Goal: Find specific page/section: Find specific page/section

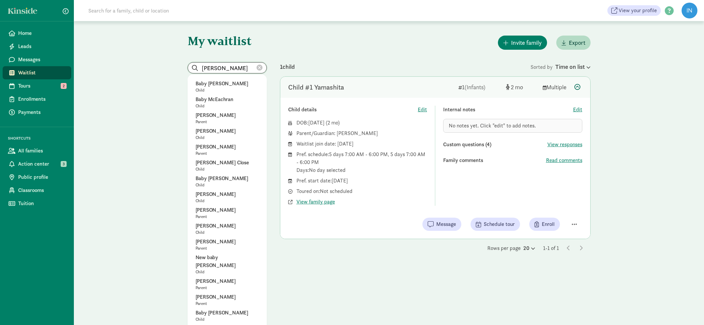
drag, startPoint x: 230, startPoint y: 66, endPoint x: 200, endPoint y: 69, distance: 30.1
click at [200, 69] on input "[PERSON_NAME]" at bounding box center [227, 68] width 78 height 11
paste input "[PERSON_NAME]"
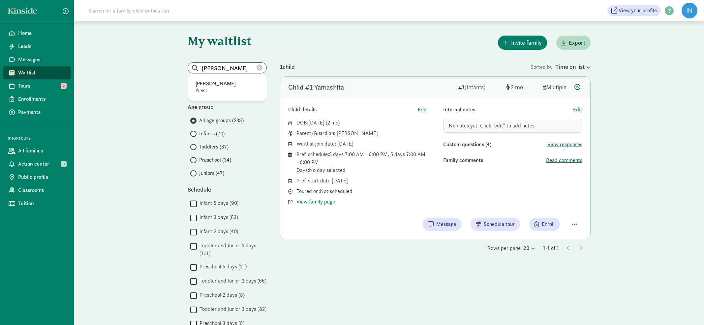
click at [219, 84] on p "[PERSON_NAME]" at bounding box center [226, 84] width 63 height 8
type input "[PERSON_NAME]"
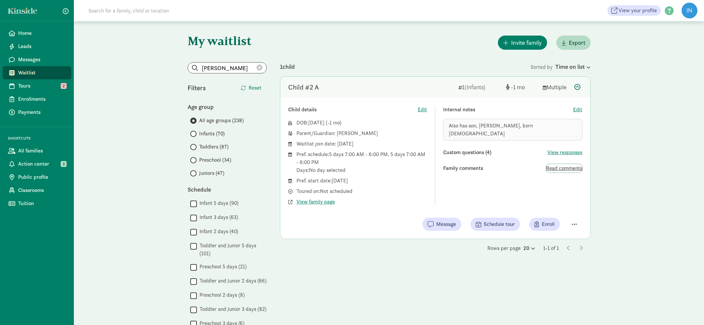
click at [560, 165] on span "Read comments" at bounding box center [564, 169] width 36 height 8
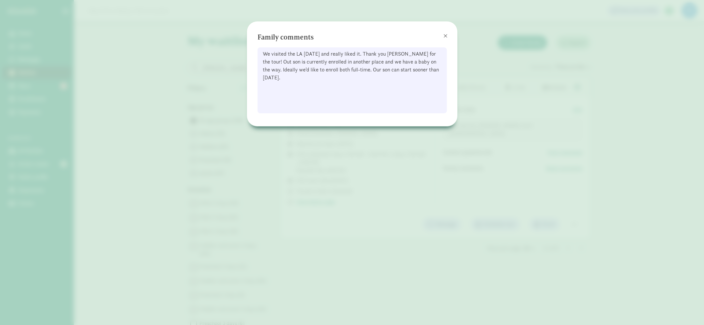
click at [444, 36] on span at bounding box center [445, 35] width 4 height 5
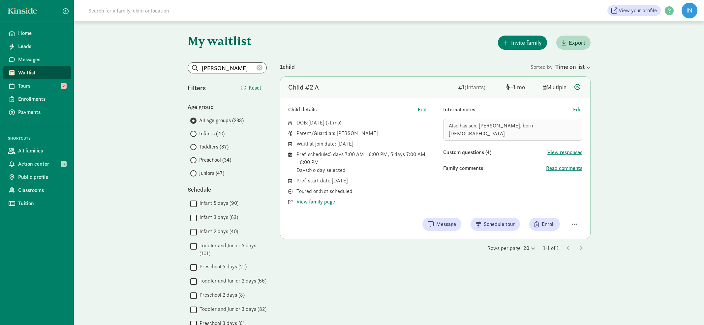
click at [260, 69] on icon at bounding box center [259, 68] width 6 height 6
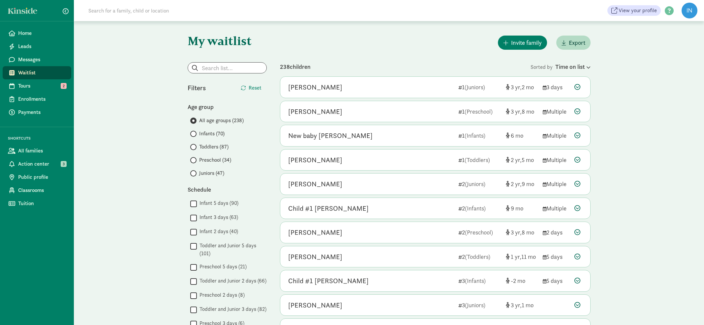
click at [193, 134] on input "Infants (70)" at bounding box center [192, 134] width 4 height 4
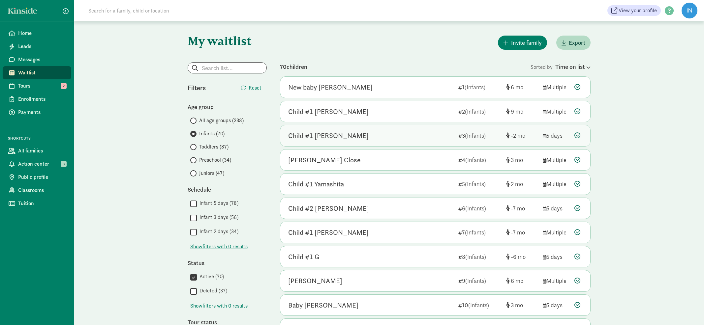
click at [346, 141] on div "Child #1 [PERSON_NAME] 3 (Infants) -2 5 days" at bounding box center [435, 135] width 310 height 21
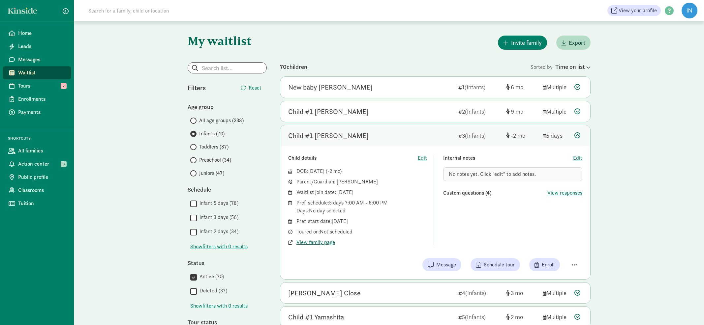
click at [578, 135] on icon at bounding box center [577, 136] width 6 height 6
